Goal: Register for event/course

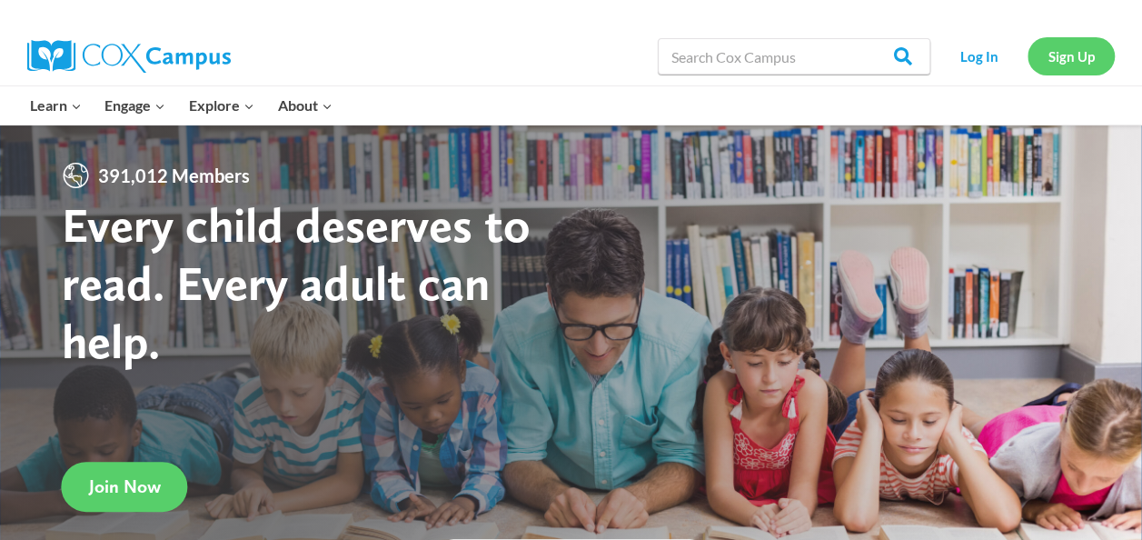
click at [1048, 61] on link "Sign Up" at bounding box center [1070, 55] width 87 height 37
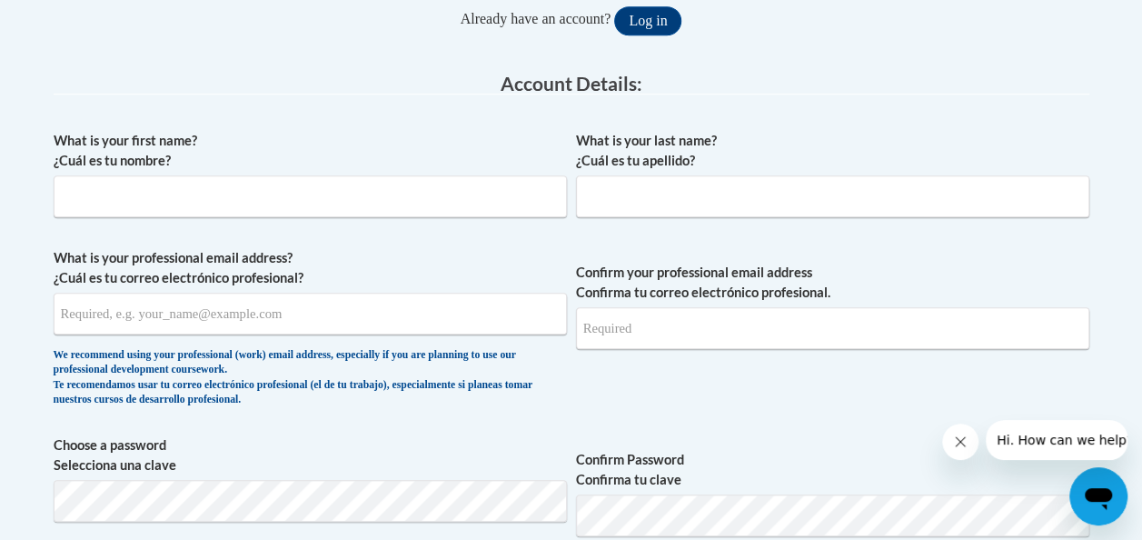
scroll to position [431, 0]
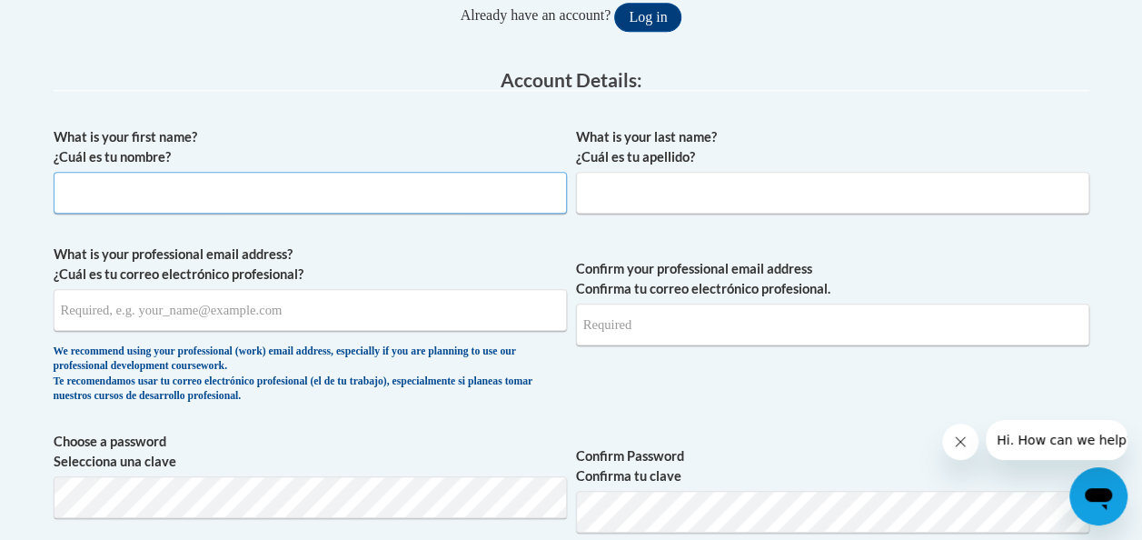
click at [160, 200] on input "What is your first name? ¿Cuál es tu nombre?" at bounding box center [310, 193] width 513 height 42
type input "Bongeka"
type input "Phungula"
type input "B.phungula@mbz.ens.sch.ae"
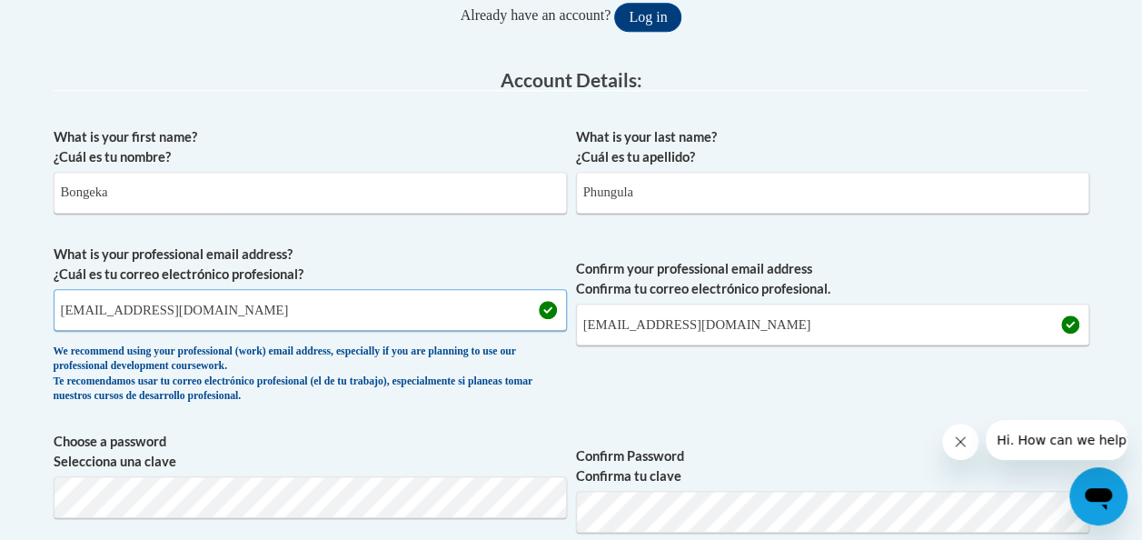
drag, startPoint x: 234, startPoint y: 316, endPoint x: 68, endPoint y: 307, distance: 166.5
click at [68, 307] on input "B.phungula@mbz.ens.sch.ae" at bounding box center [310, 310] width 513 height 42
type input "Bongekapee@gmail.com"
drag, startPoint x: 769, startPoint y: 322, endPoint x: 584, endPoint y: 324, distance: 185.3
click at [584, 324] on input "B.phungula@mbz.ens.sch.ae" at bounding box center [832, 324] width 513 height 42
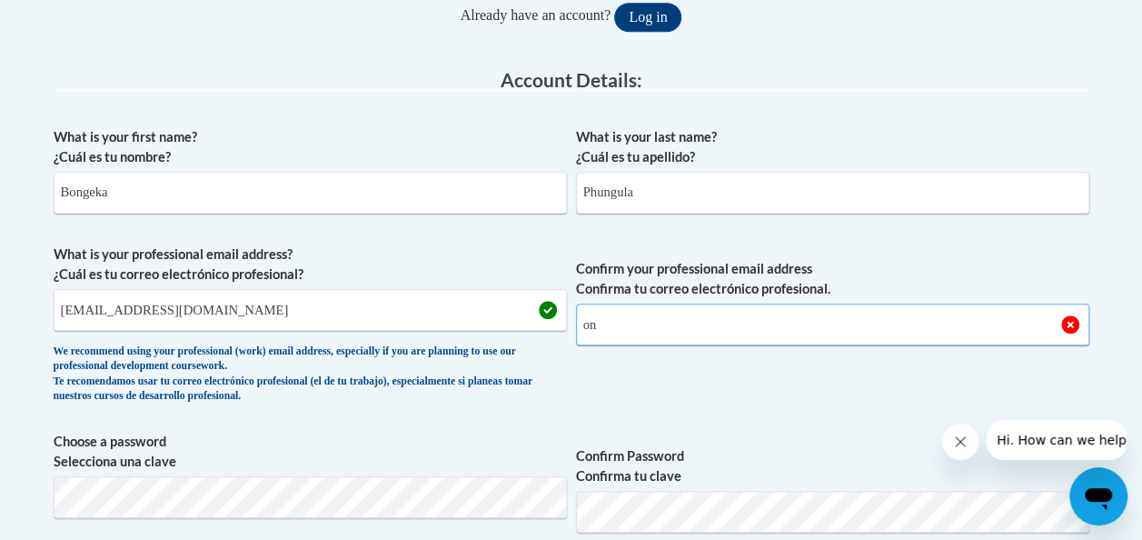
type input "o"
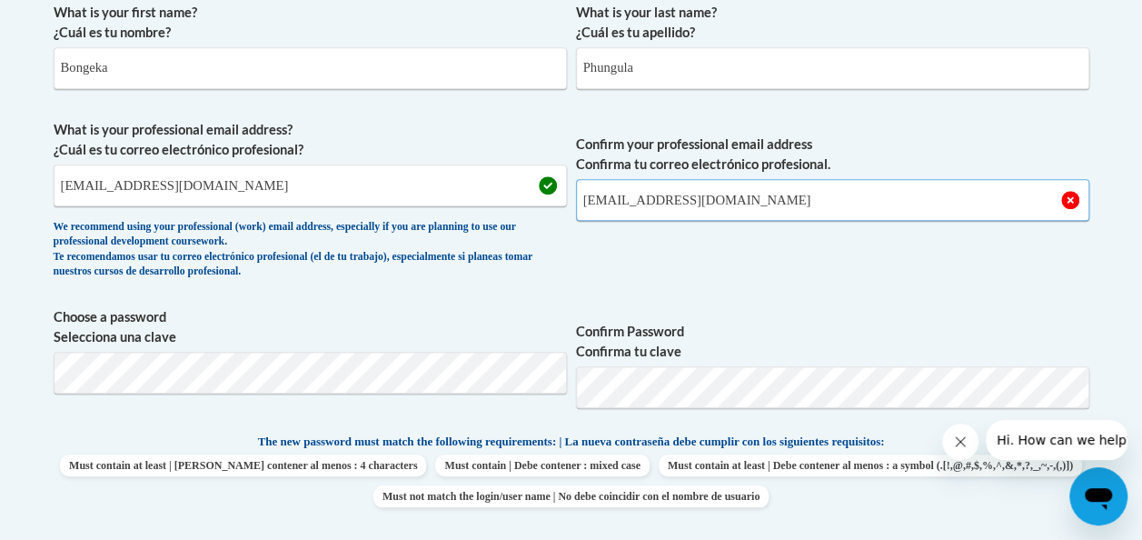
scroll to position [587, 0]
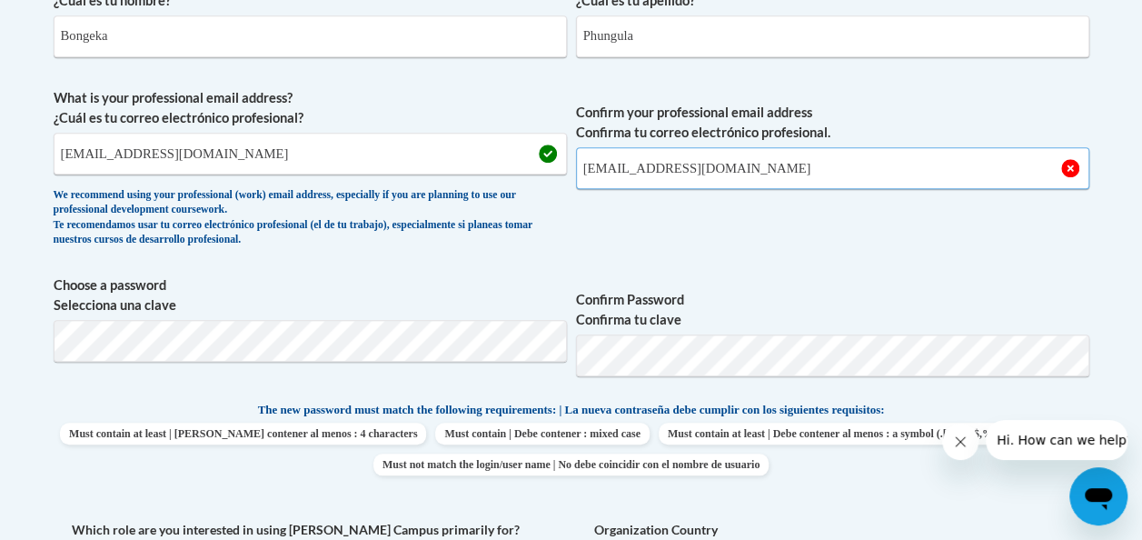
type input "Bongekapee@gmail.com"
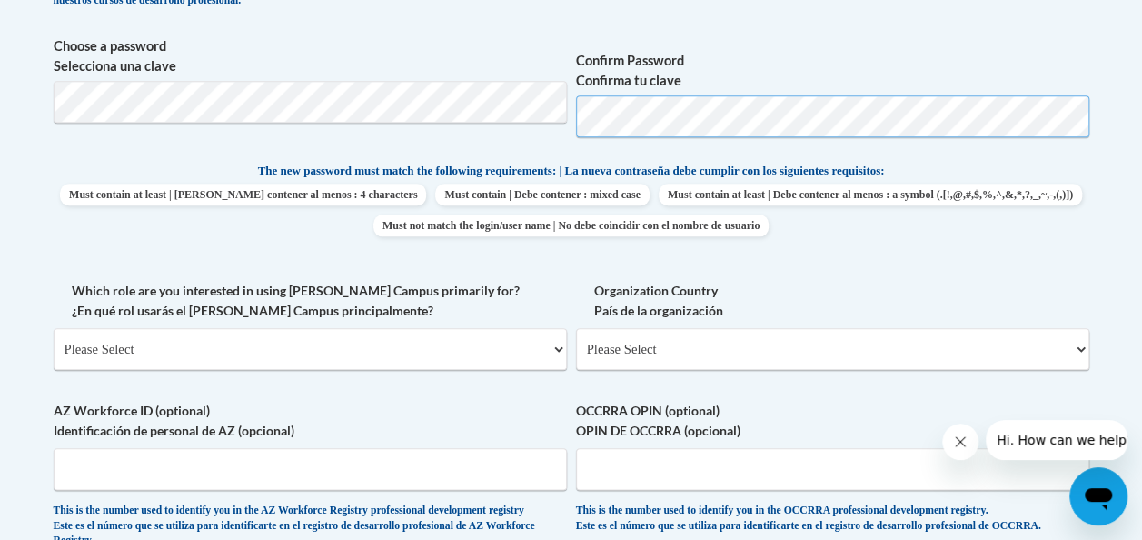
scroll to position [839, 0]
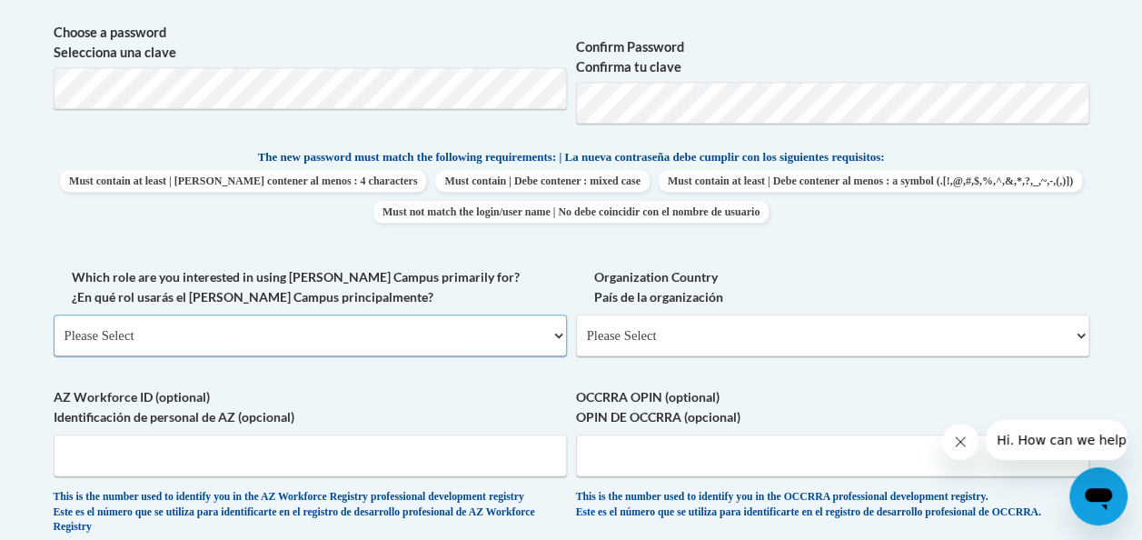
click at [212, 340] on select "Please Select College/University | Colegio/Universidad Community/Nonprofit Part…" at bounding box center [310, 335] width 513 height 42
select select "fbf2d438-af2f-41f8-98f1-81c410e29de3"
click at [54, 314] on select "Please Select College/University | Colegio/Universidad Community/Nonprofit Part…" at bounding box center [310, 335] width 513 height 42
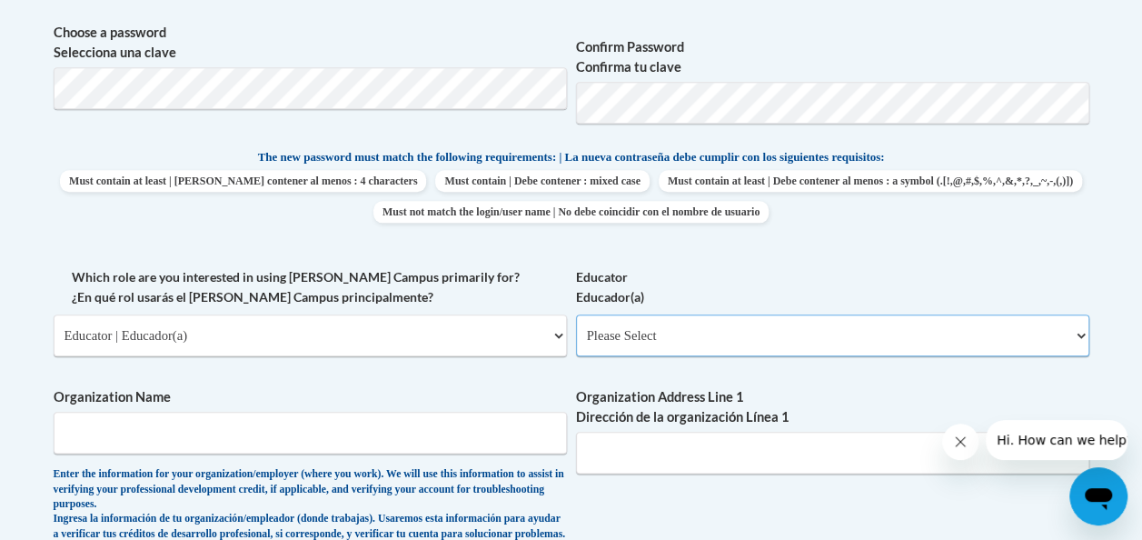
click at [626, 329] on select "Please Select Early Learning/Daycare Teacher/Family Home Care Provider | Maestr…" at bounding box center [832, 335] width 513 height 42
select select "5e2af403-4f2c-4e49-a02f-103e55d7b75b"
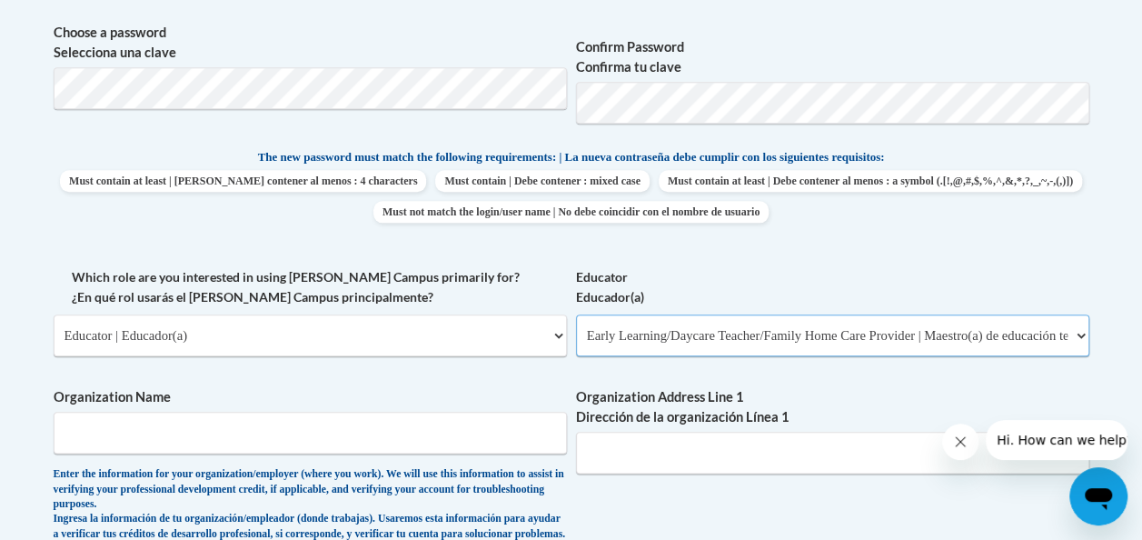
click at [576, 314] on select "Please Select Early Learning/Daycare Teacher/Family Home Care Provider | Maestr…" at bounding box center [832, 335] width 513 height 42
click at [511, 439] on input "Organization Name" at bounding box center [310, 433] width 513 height 42
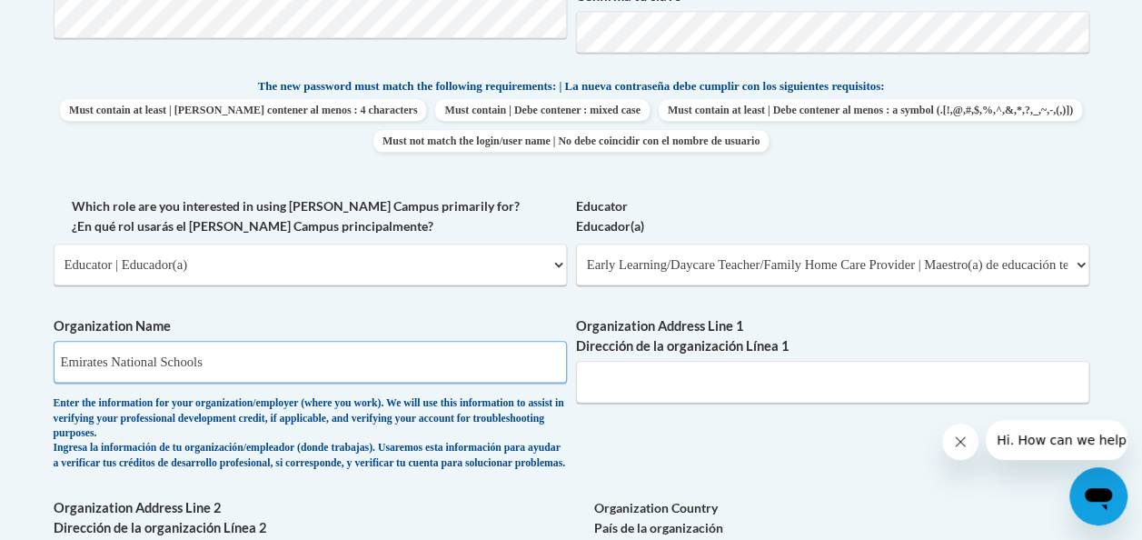
scroll to position [914, 0]
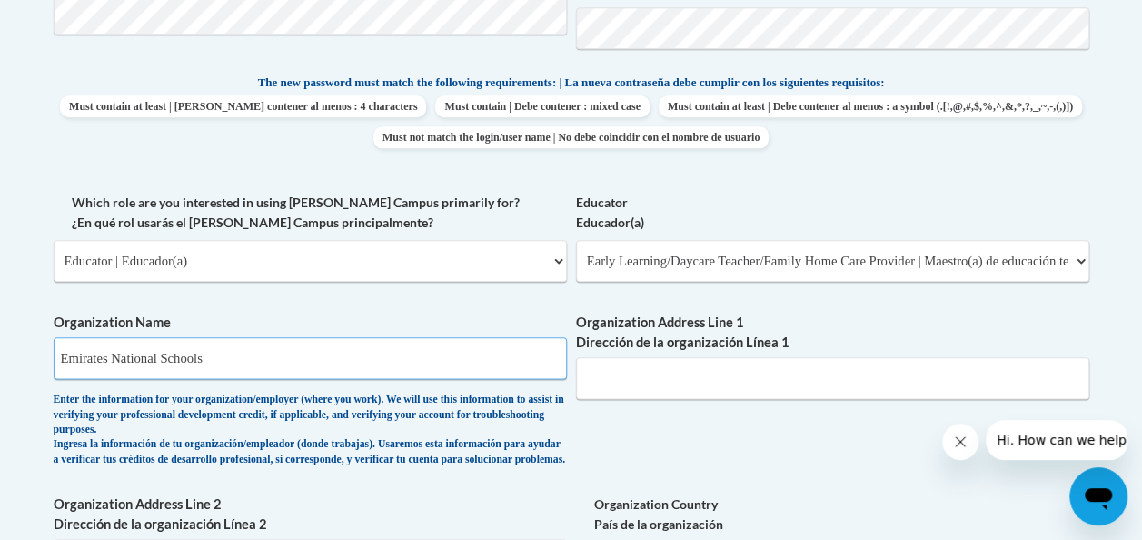
type input "Emirates National Schools"
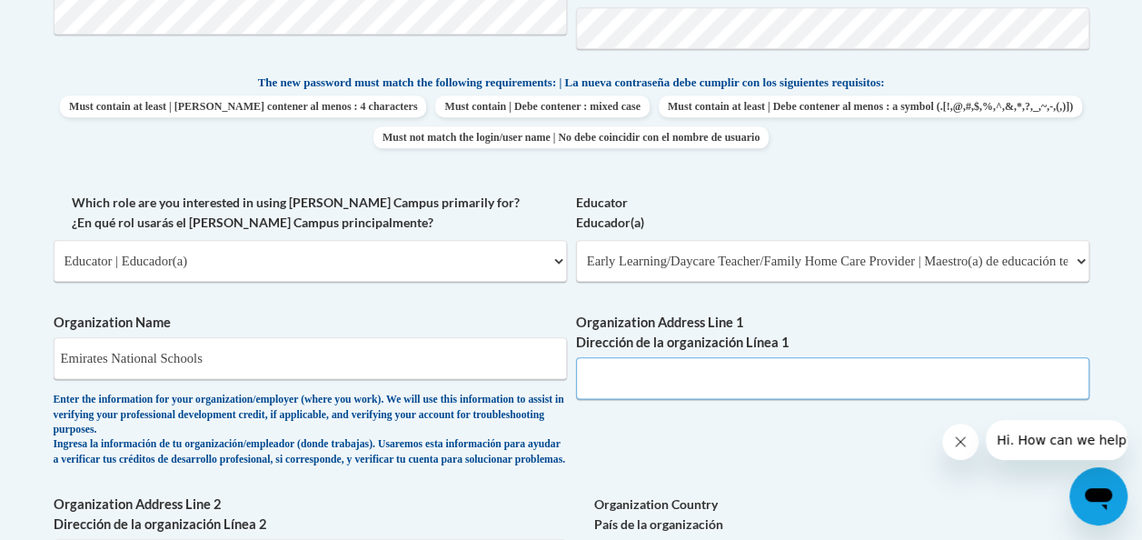
click at [869, 372] on input "Organization Address Line 1 Dirección de la organización Línea 1" at bounding box center [832, 378] width 513 height 42
type input "Alshawarid, Abu Dhabi"
drag, startPoint x: 1141, startPoint y: 274, endPoint x: 1148, endPoint y: 292, distance: 18.7
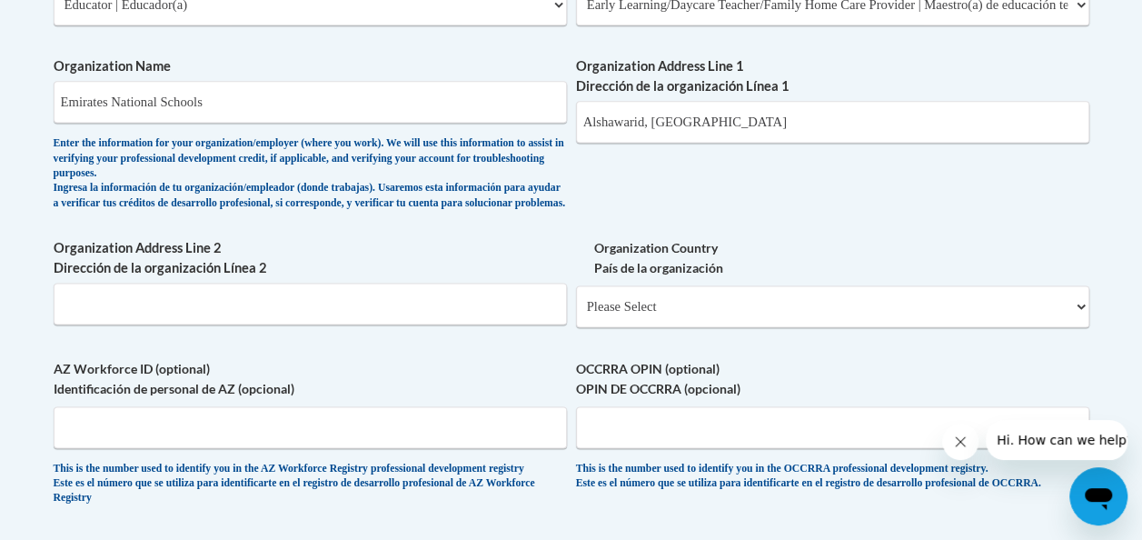
scroll to position [1241, 0]
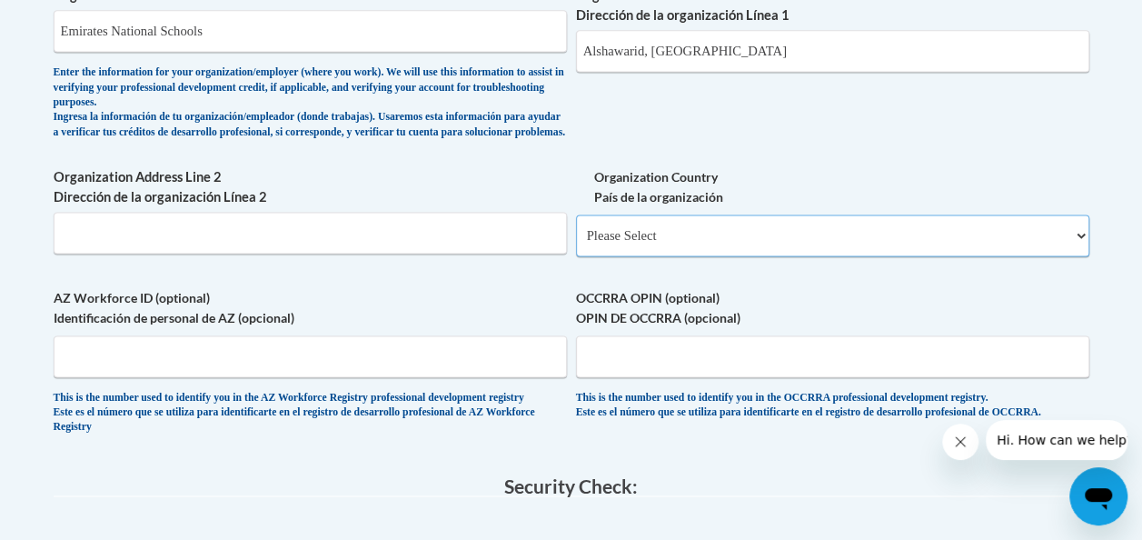
click at [647, 247] on select "Please Select United States | Estados Unidos Outside of the United States | Fue…" at bounding box center [832, 235] width 513 height 42
select select "2ba6c5f2-6ab4-47b5-9408-0a73ae60d186"
click at [576, 228] on select "Please Select United States | Estados Unidos Outside of the United States | Fue…" at bounding box center [832, 235] width 513 height 42
select select
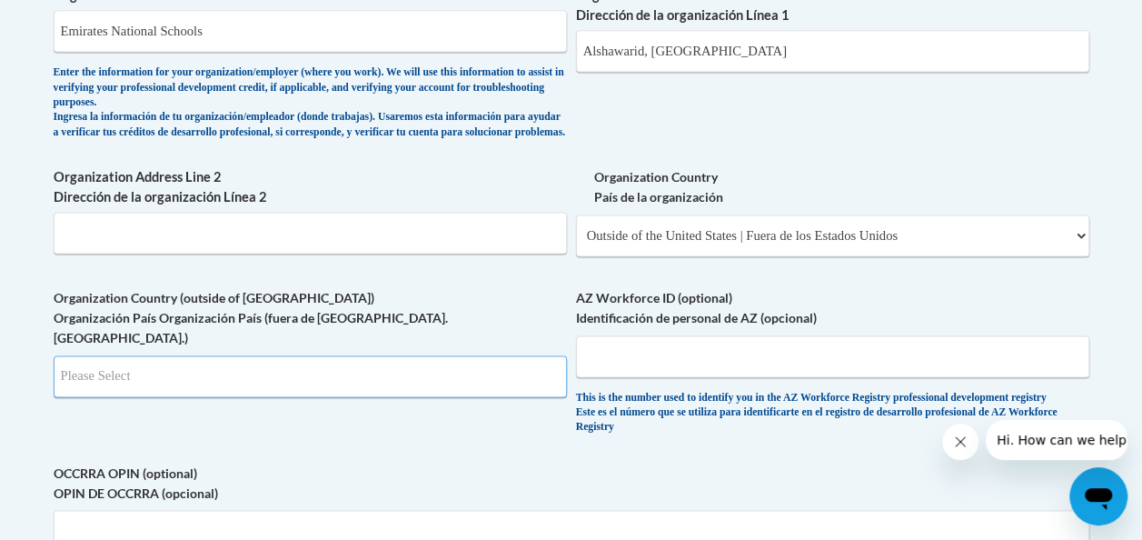
click at [362, 371] on input "Search" at bounding box center [310, 376] width 513 height 42
type input "AE"
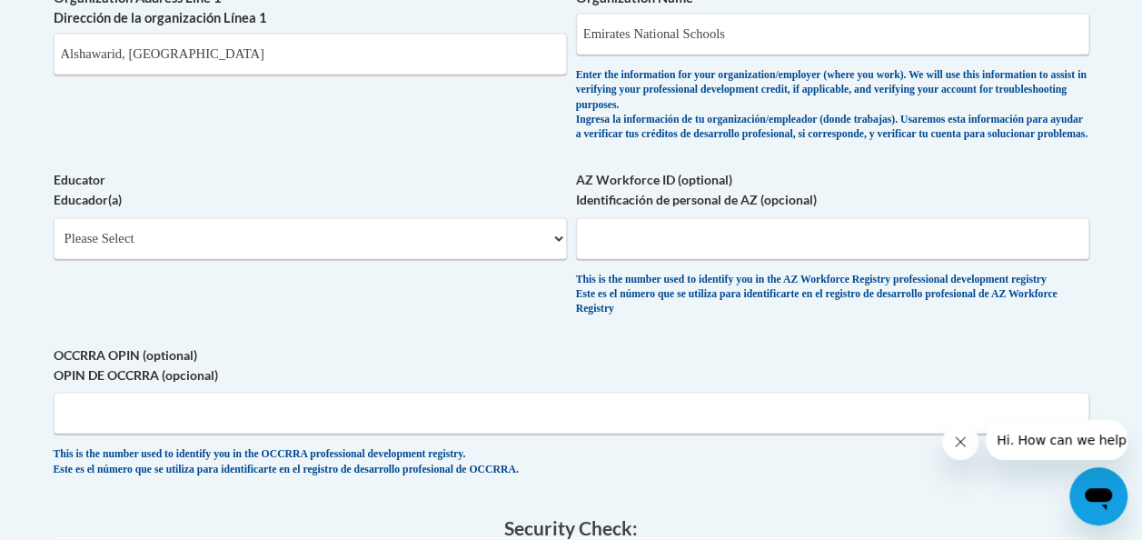
scroll to position [1382, 0]
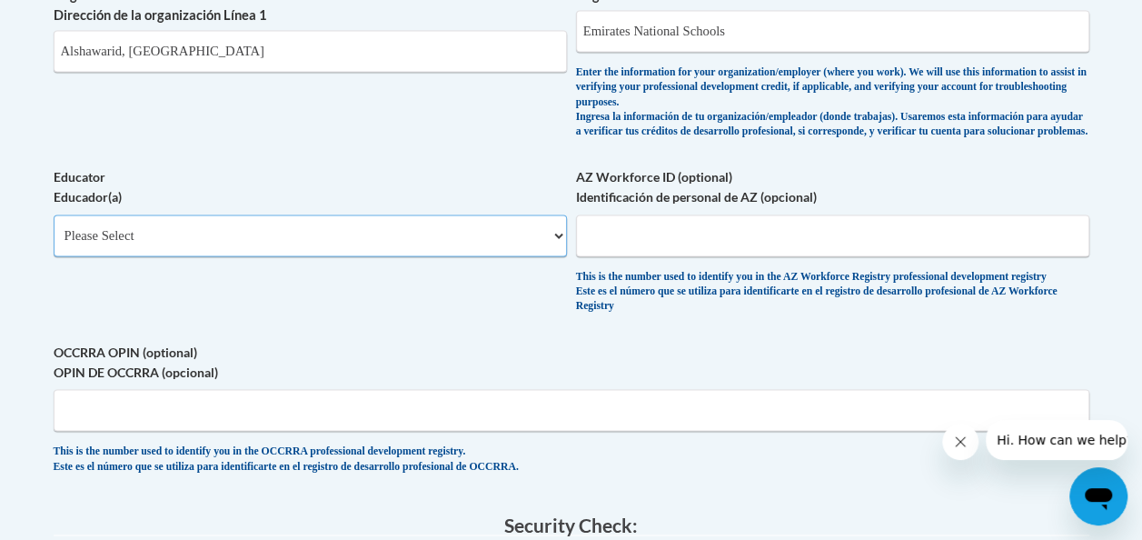
click at [441, 224] on select "Please Select Early Learning/Daycare Teacher/Family Home Care Provider | Maestr…" at bounding box center [310, 235] width 513 height 42
select select "5e2af403-4f2c-4e49-a02f-103e55d7b75b"
click at [54, 214] on select "Please Select Early Learning/Daycare Teacher/Family Home Care Provider | Maestr…" at bounding box center [310, 235] width 513 height 42
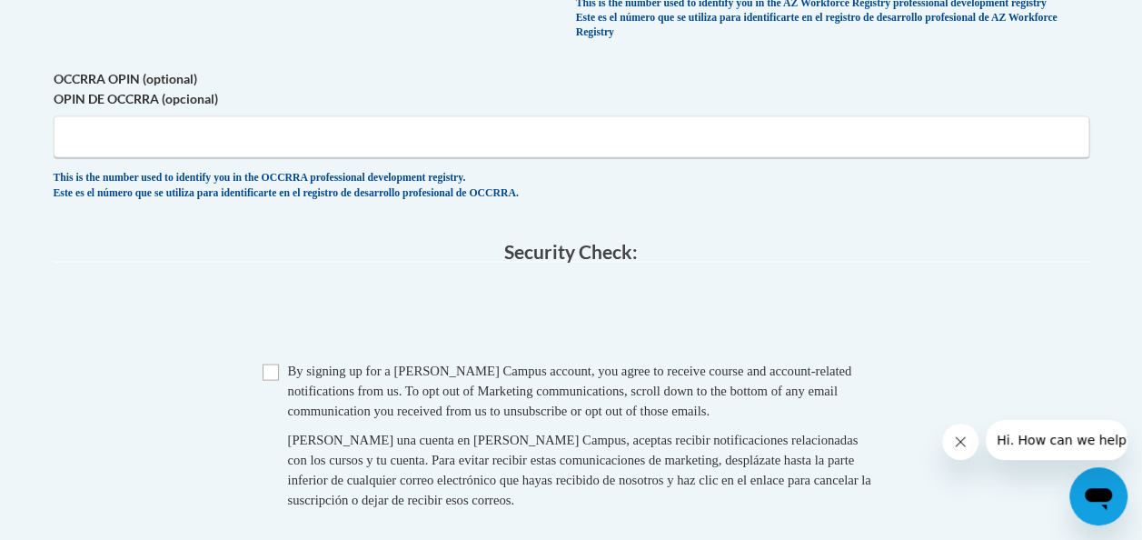
scroll to position [1672, 0]
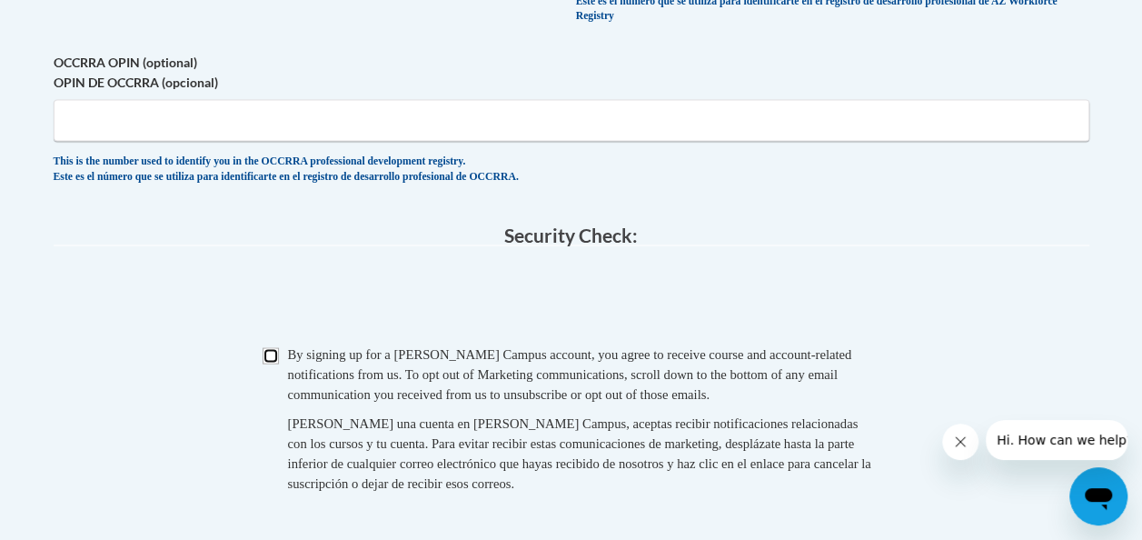
click at [273, 362] on input "Checkbox" at bounding box center [271, 355] width 16 height 16
checkbox input "true"
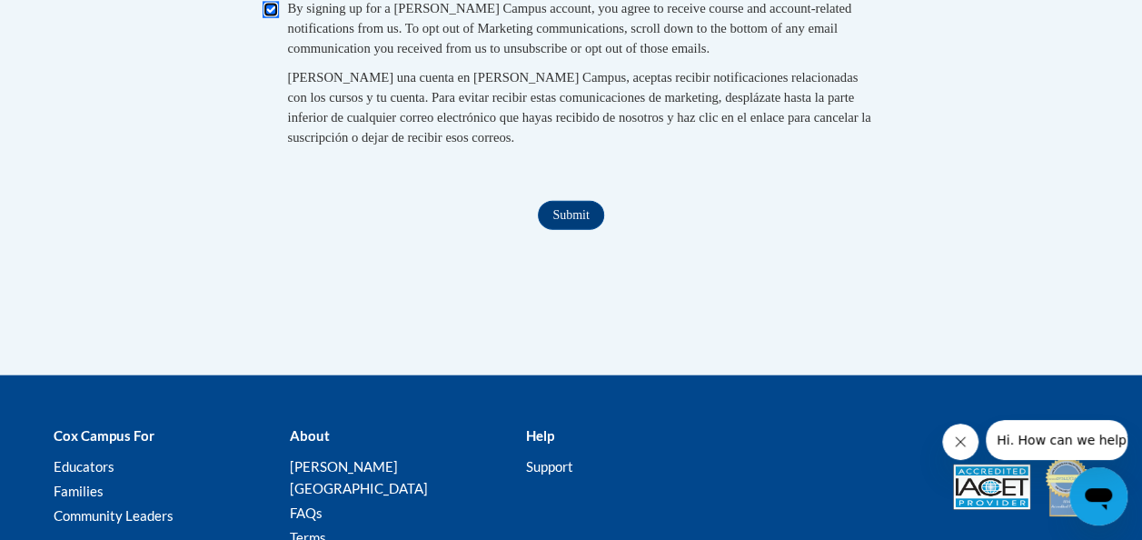
scroll to position [2029, 0]
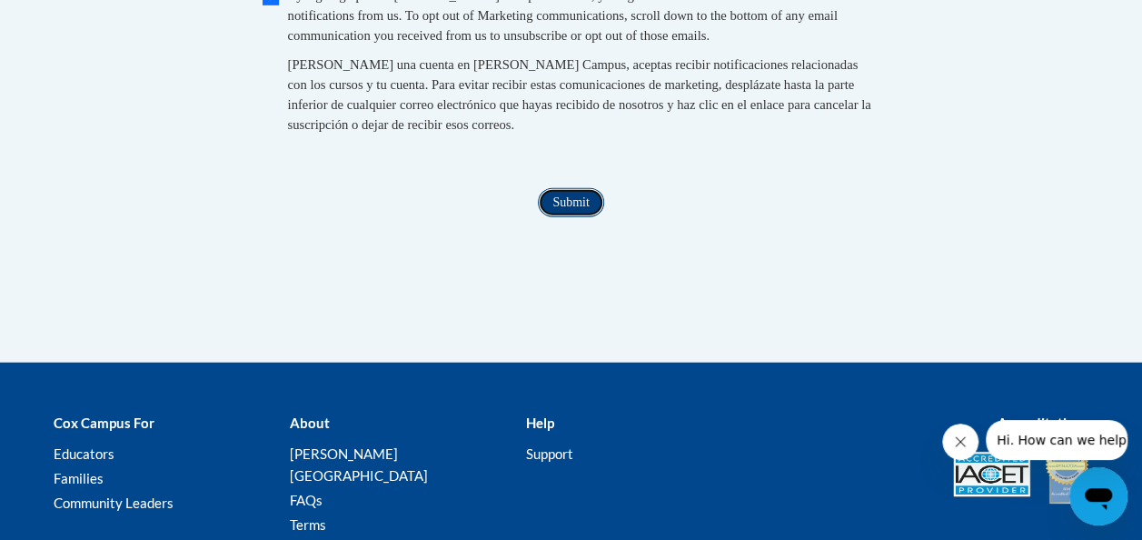
click at [563, 209] on input "Submit" at bounding box center [570, 202] width 65 height 29
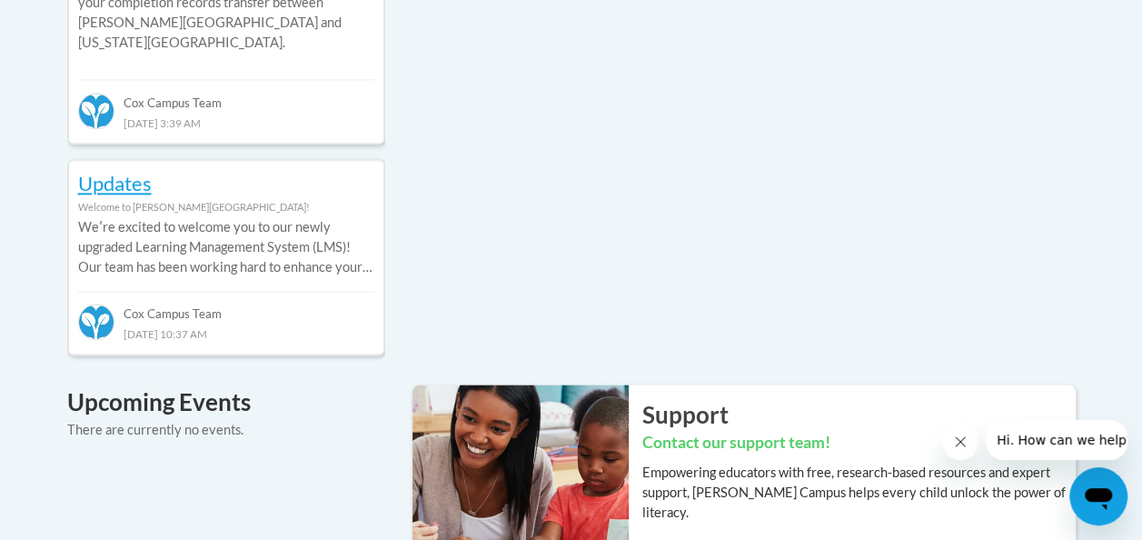
scroll to position [1066, 0]
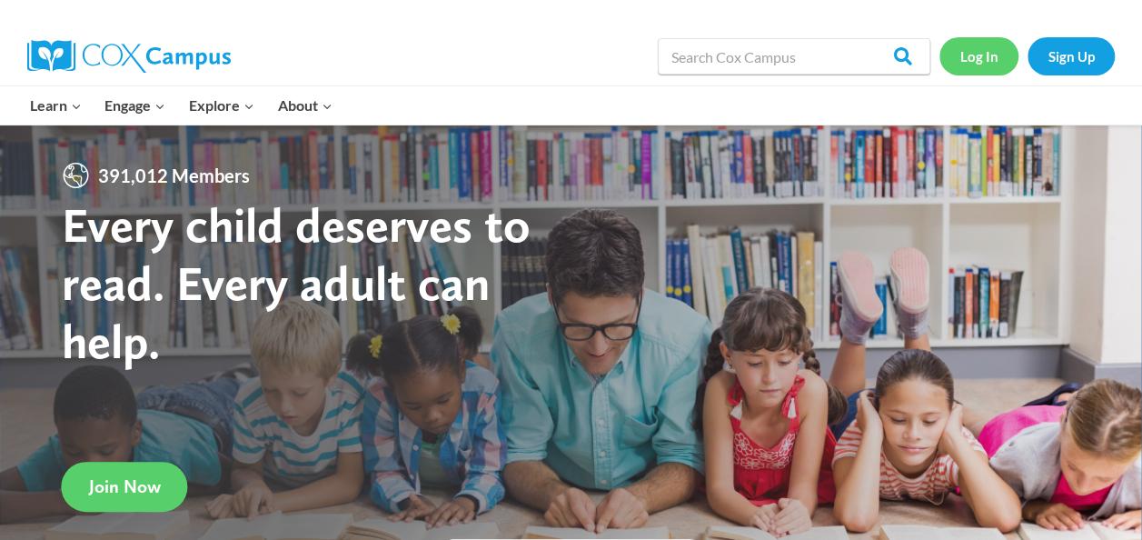
click at [983, 62] on link "Log In" at bounding box center [978, 55] width 79 height 37
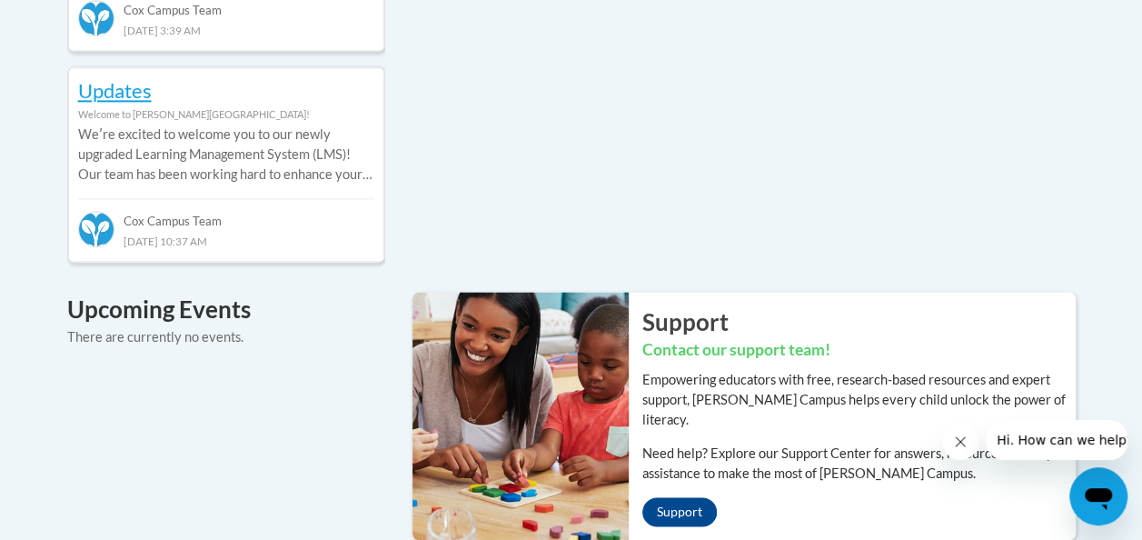
scroll to position [1146, 0]
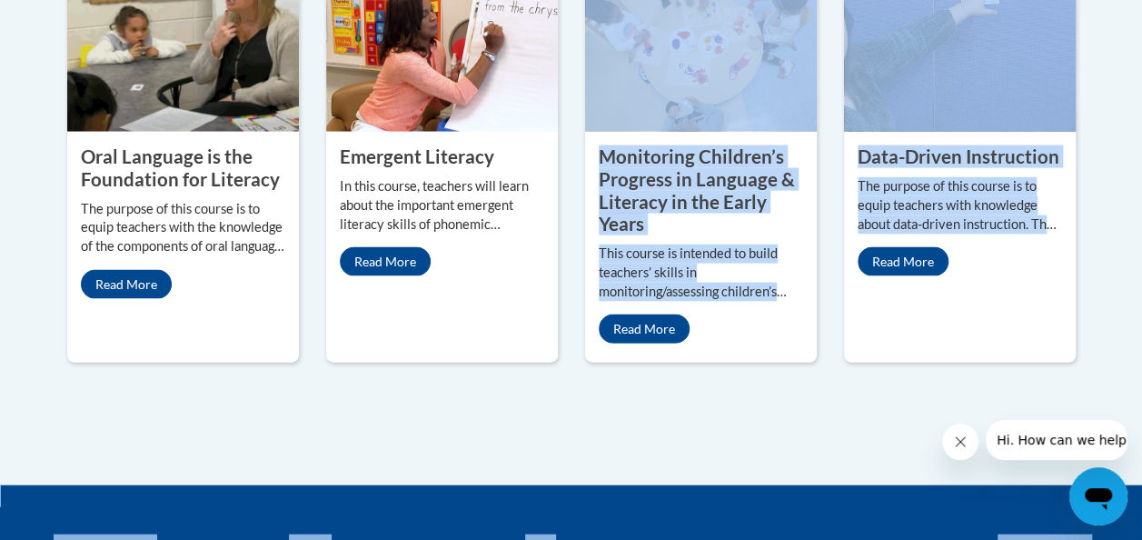
drag, startPoint x: 580, startPoint y: 405, endPoint x: 403, endPoint y: 568, distance: 240.5
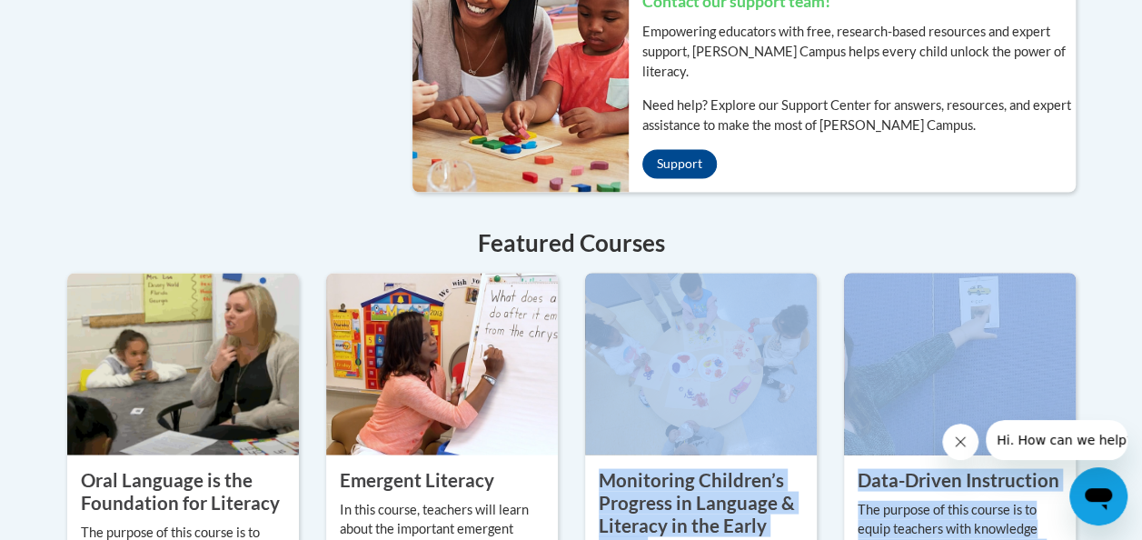
scroll to position [1487, 0]
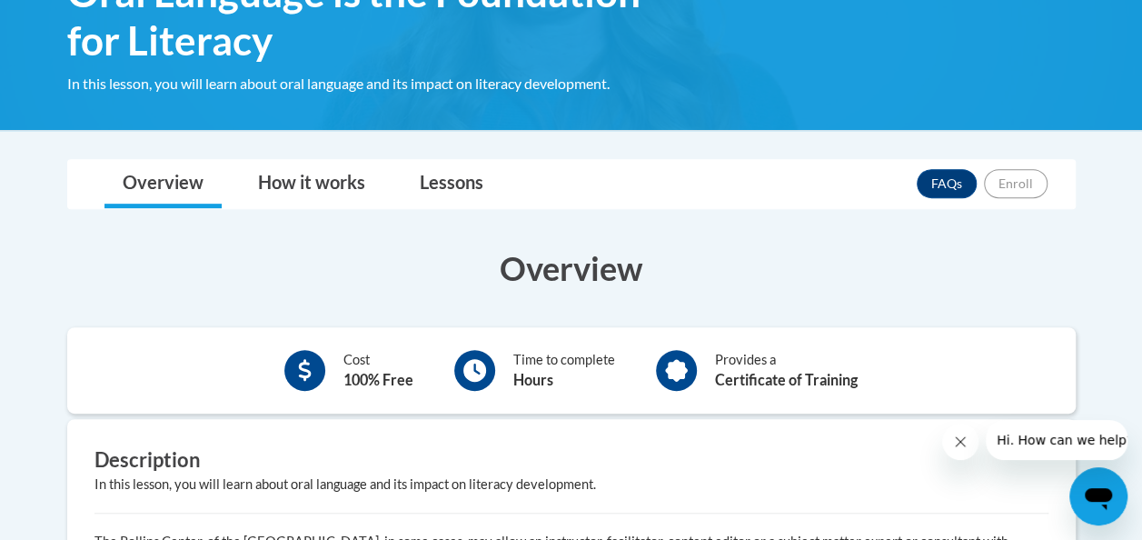
scroll to position [332, 0]
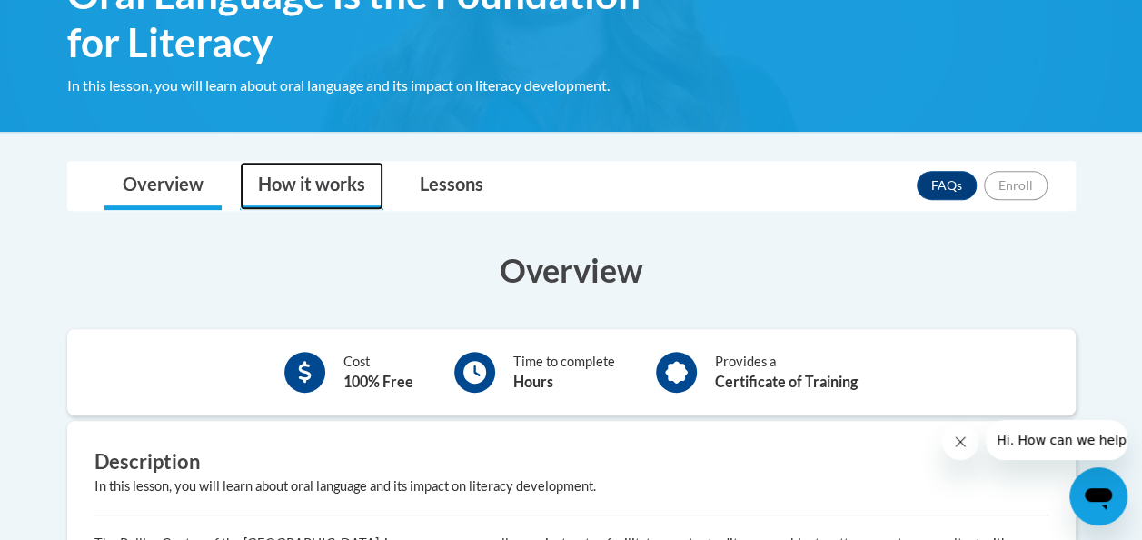
click at [324, 184] on link "How it works" at bounding box center [312, 186] width 144 height 48
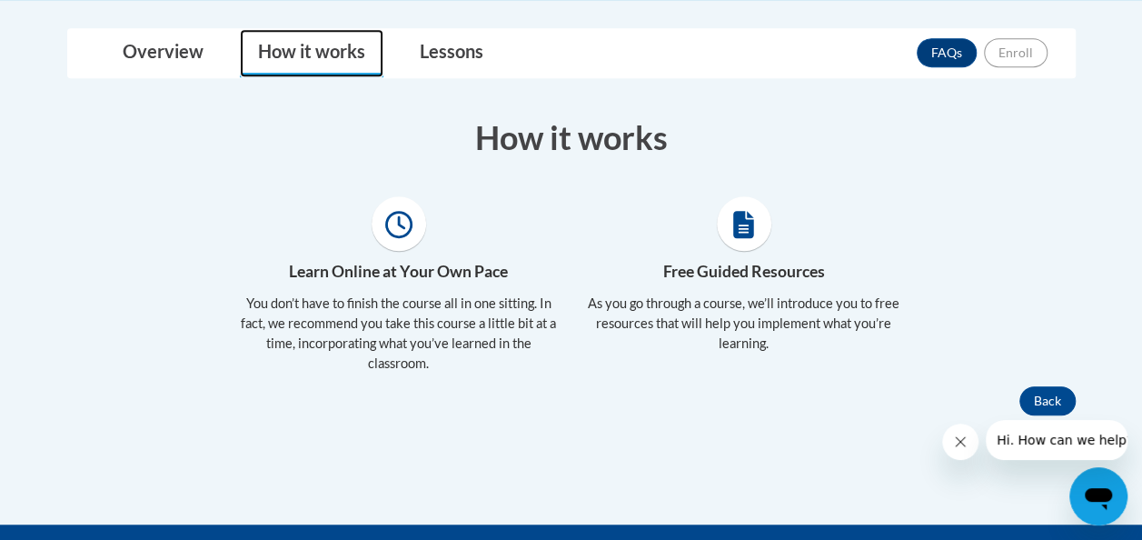
scroll to position [478, 0]
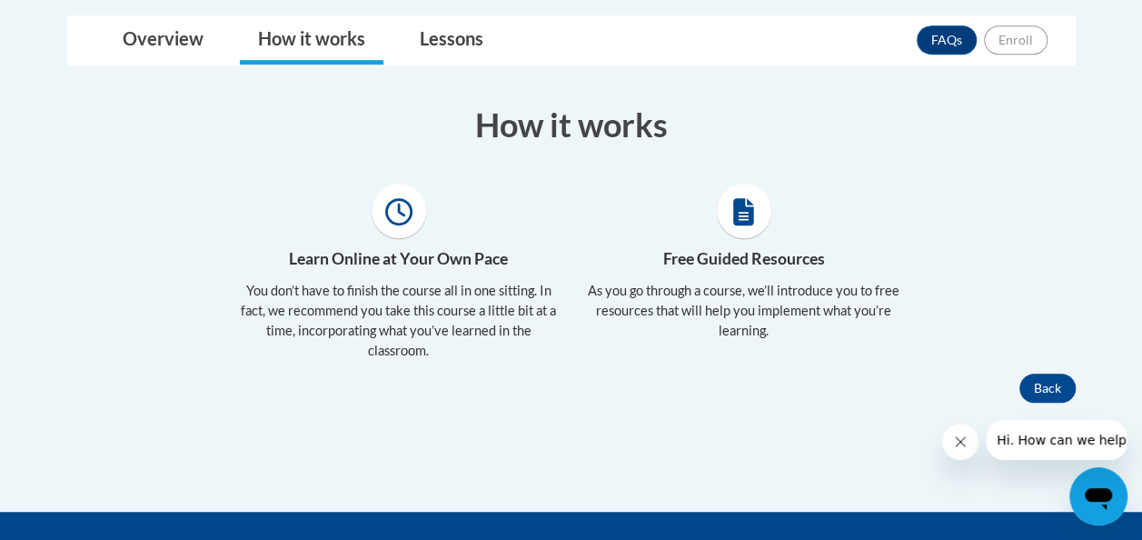
click at [393, 222] on icon at bounding box center [398, 211] width 27 height 27
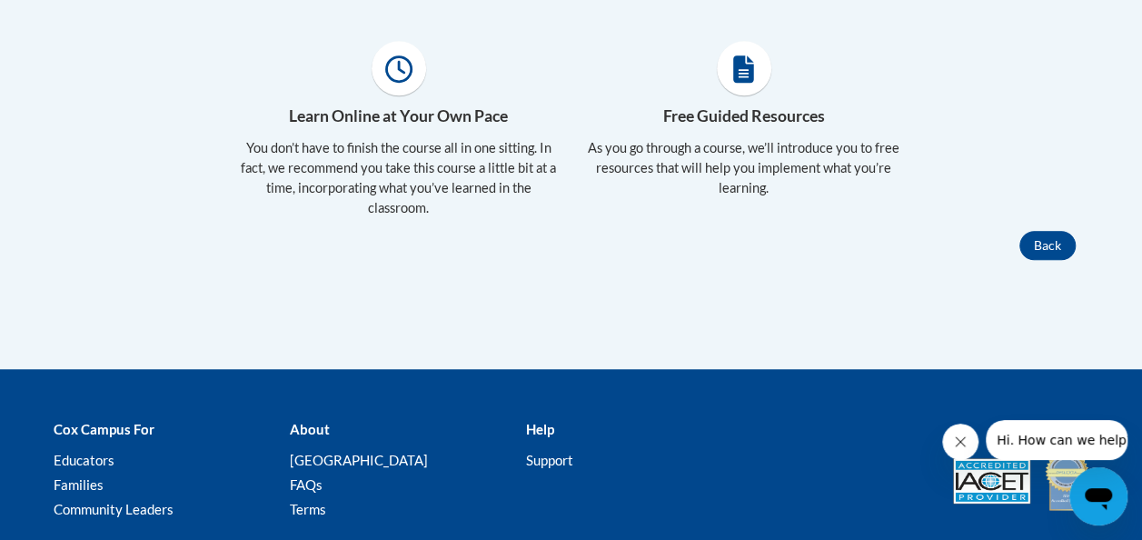
scroll to position [296, 0]
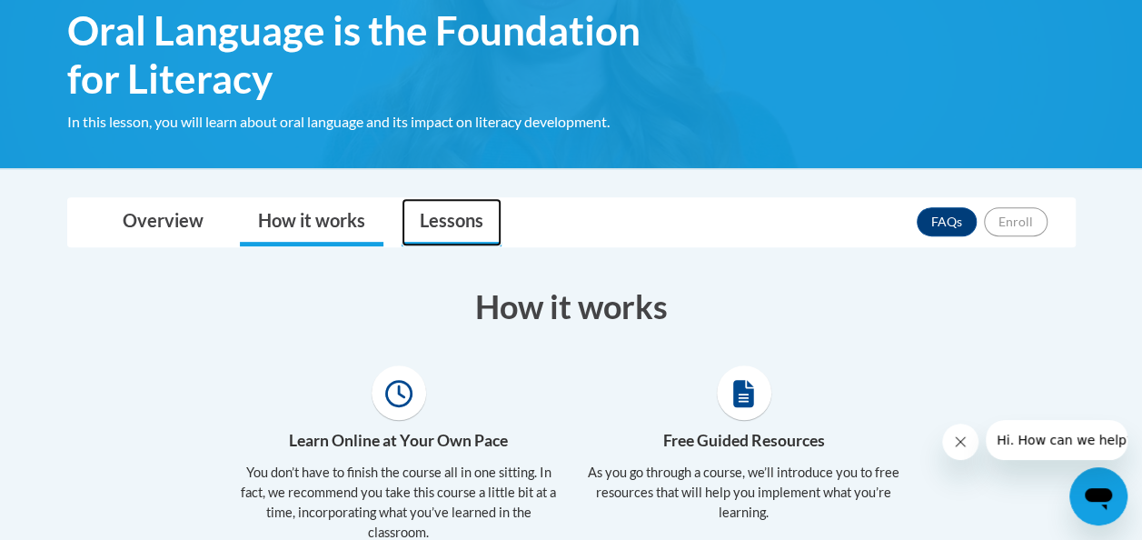
click at [472, 214] on link "Lessons" at bounding box center [452, 222] width 100 height 48
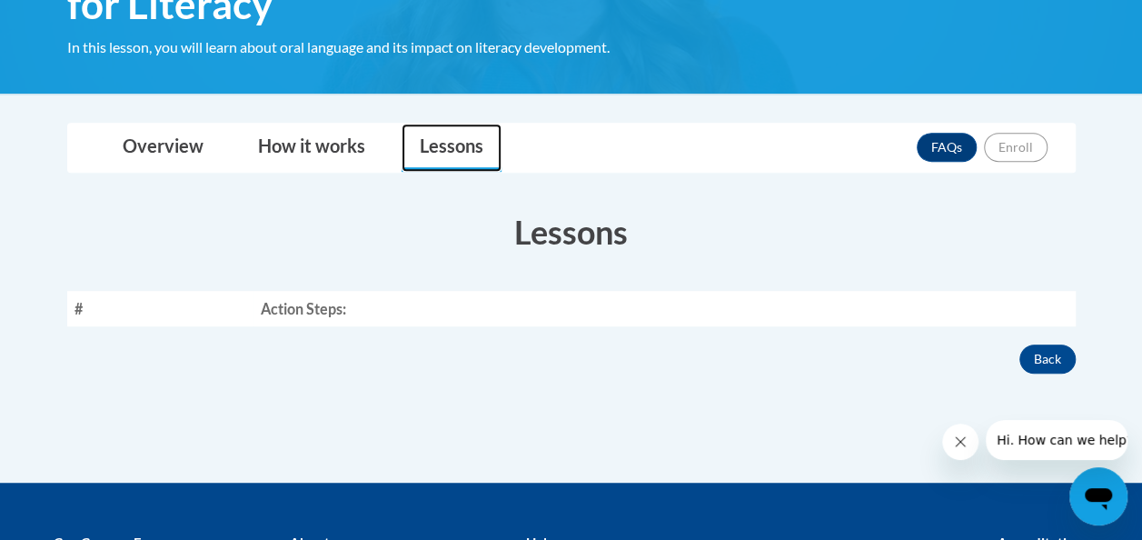
scroll to position [369, 0]
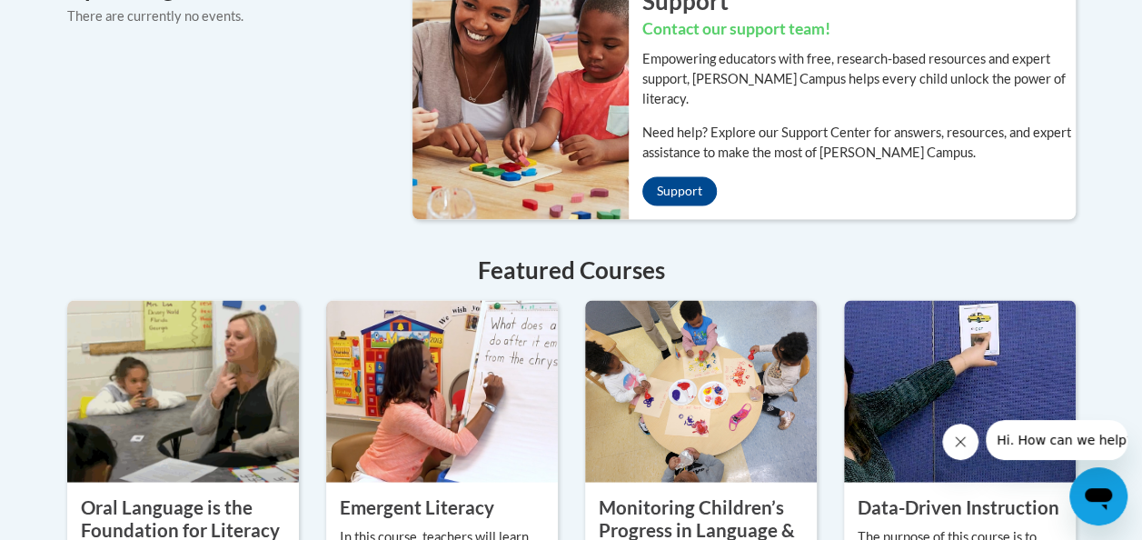
scroll to position [1646, 0]
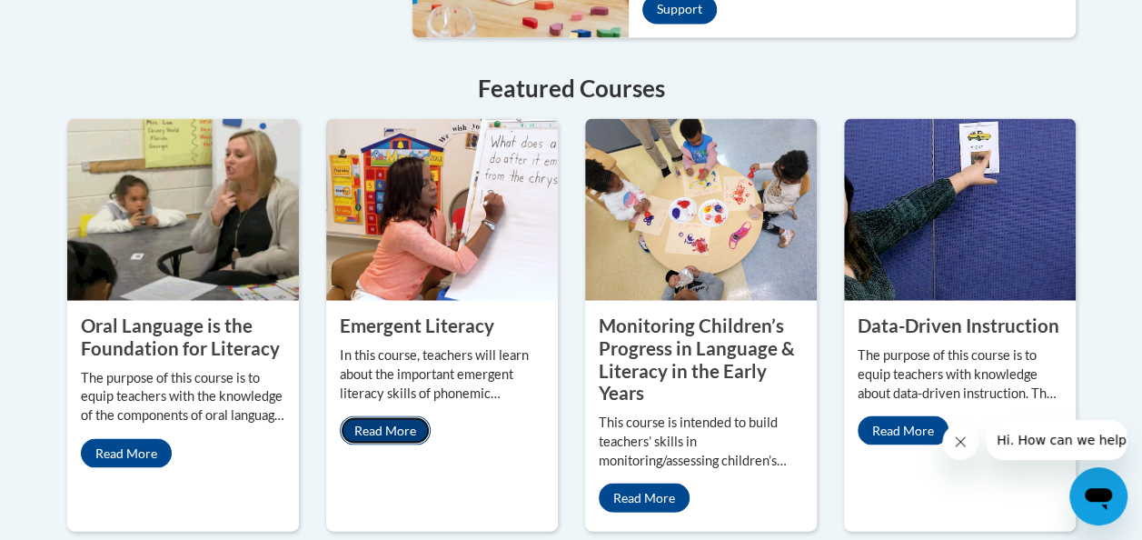
click at [378, 415] on link "Read More" at bounding box center [385, 429] width 91 height 29
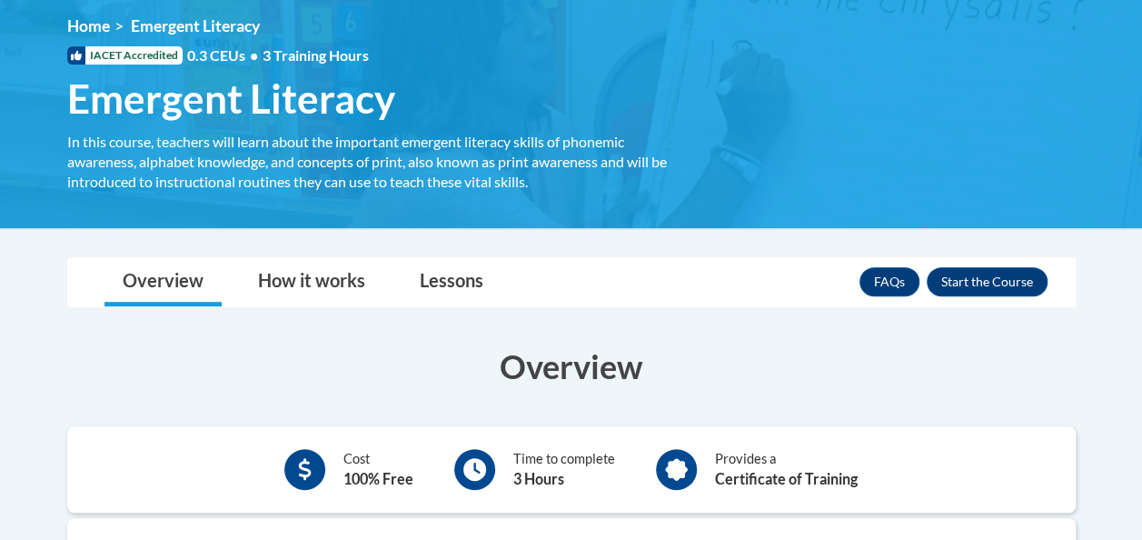
scroll to position [249, 0]
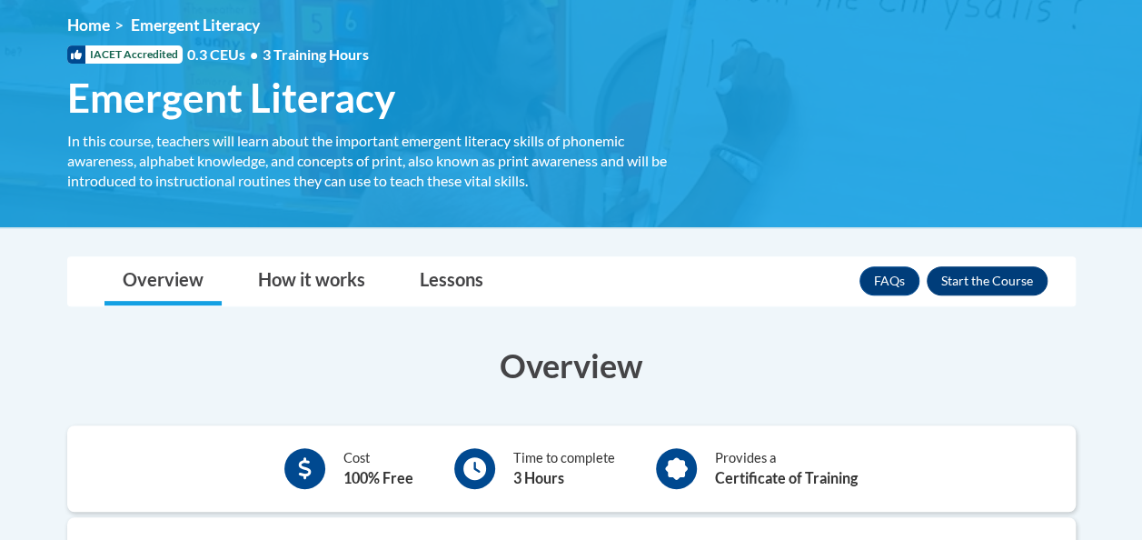
click at [990, 276] on button "Enroll" at bounding box center [987, 280] width 121 height 29
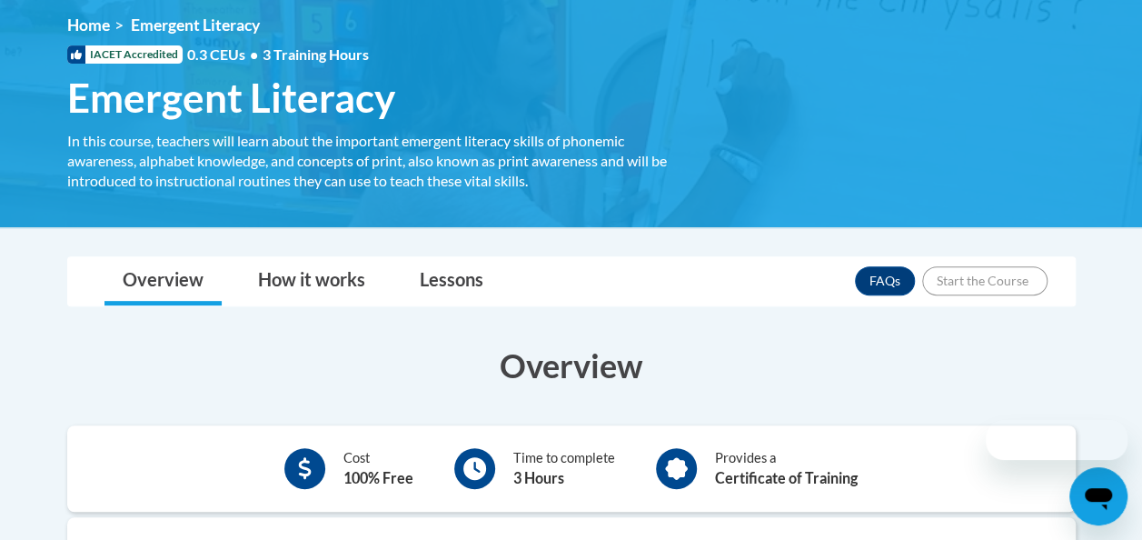
scroll to position [0, 0]
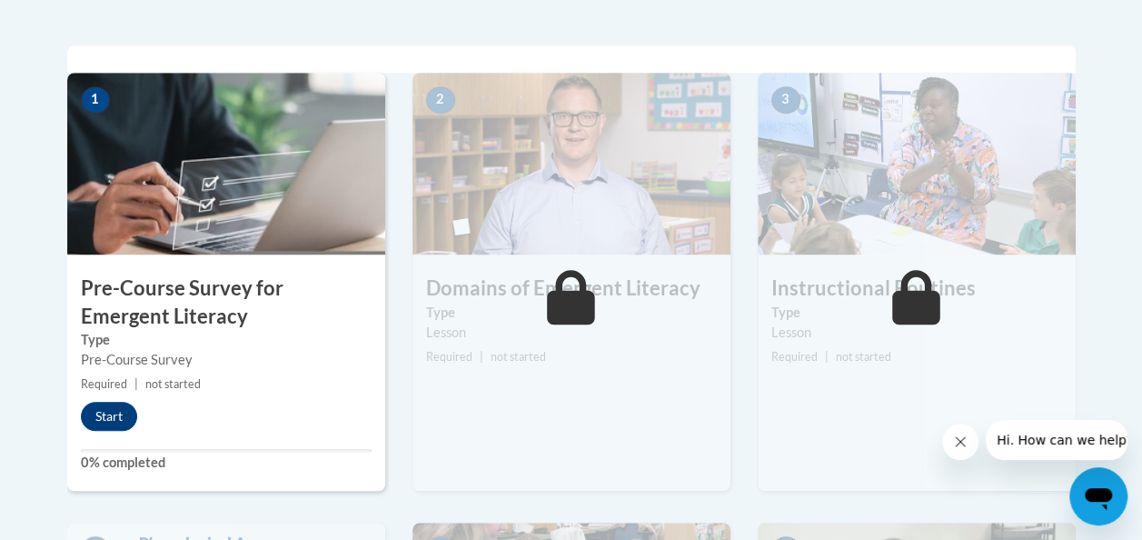
scroll to position [561, 0]
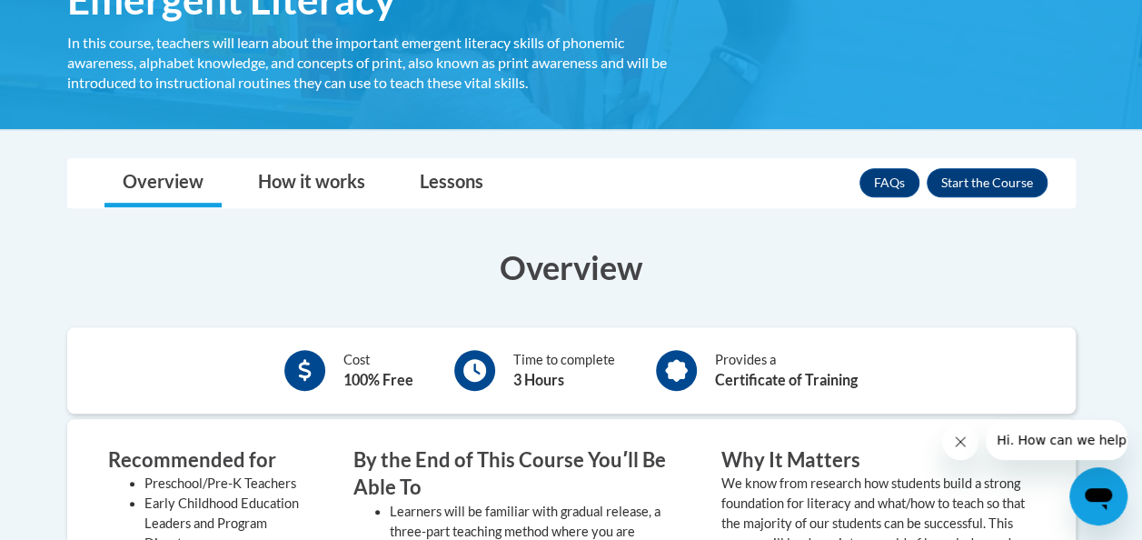
scroll to position [341, 0]
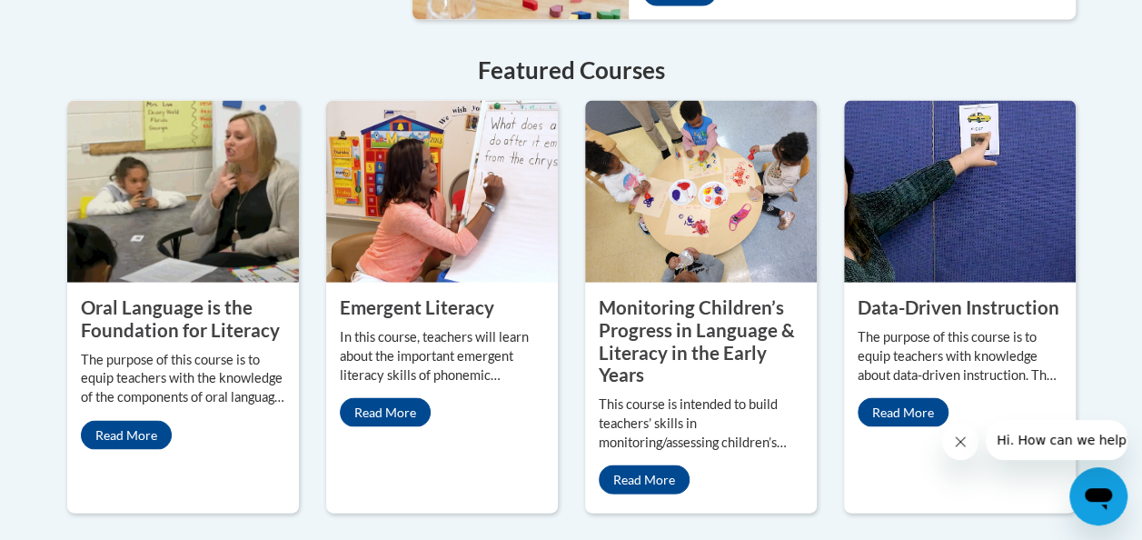
scroll to position [1675, 0]
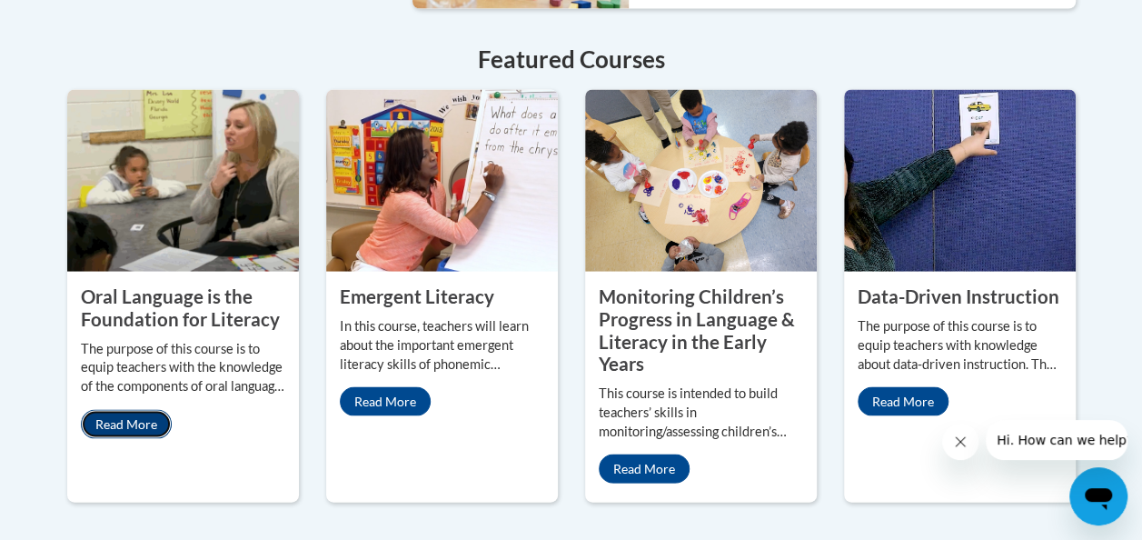
click at [144, 409] on link "Read More" at bounding box center [126, 423] width 91 height 29
click at [905, 386] on link "Read More" at bounding box center [903, 400] width 91 height 29
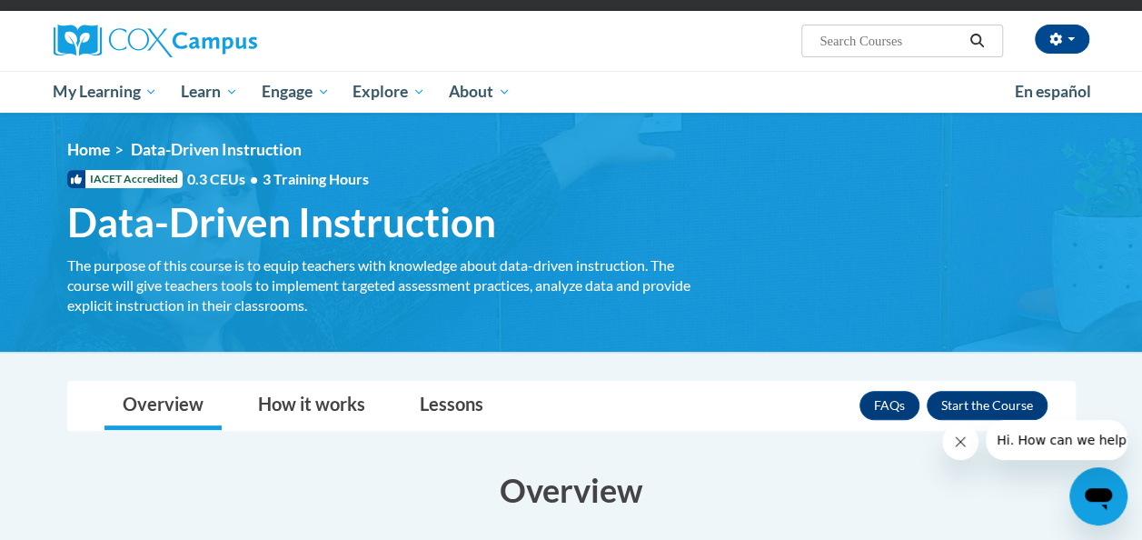
scroll to position [125, 0]
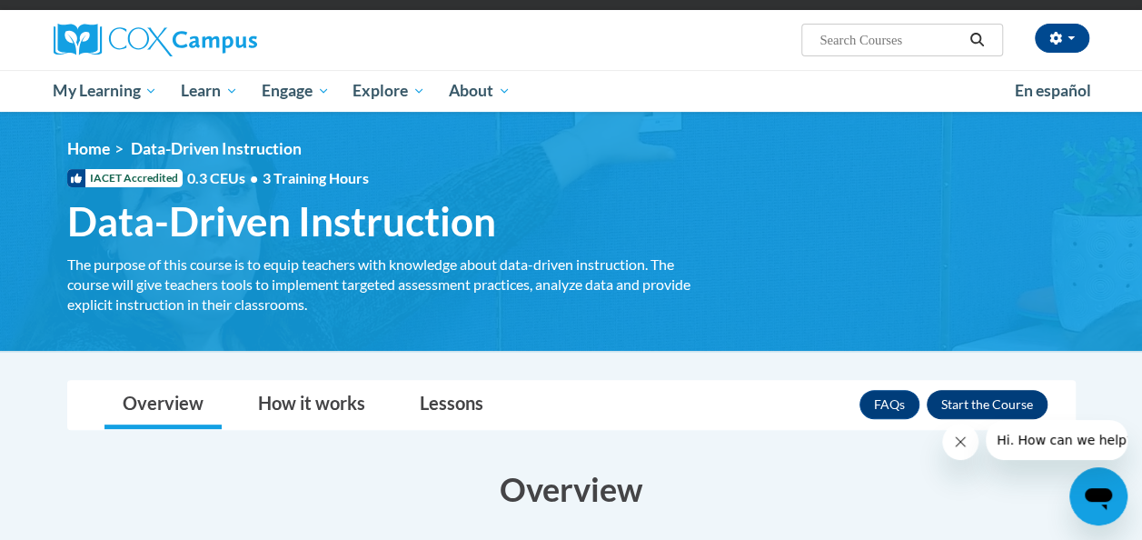
click at [954, 400] on button "Enroll" at bounding box center [987, 404] width 121 height 29
